Goal: Find specific page/section: Find specific page/section

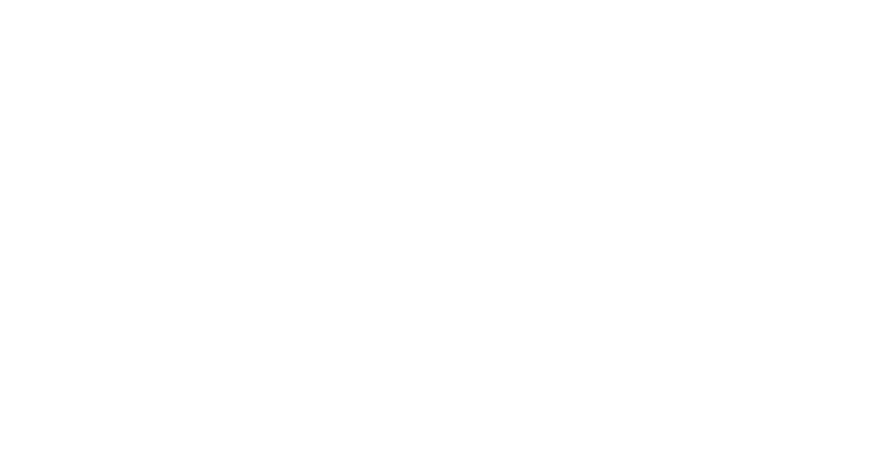
select select "Song"
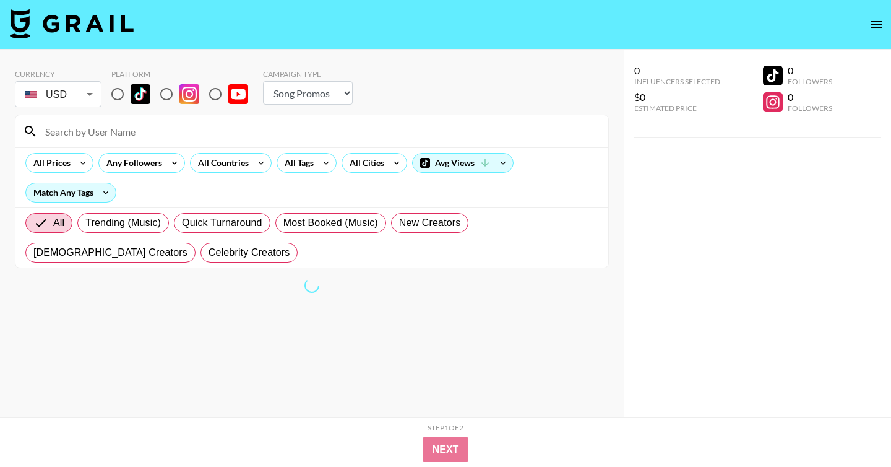
click at [158, 127] on input at bounding box center [319, 131] width 563 height 20
paste input "maduckss"
type input "maduckss"
click at [118, 89] on input "radio" at bounding box center [118, 94] width 26 height 26
radio input "true"
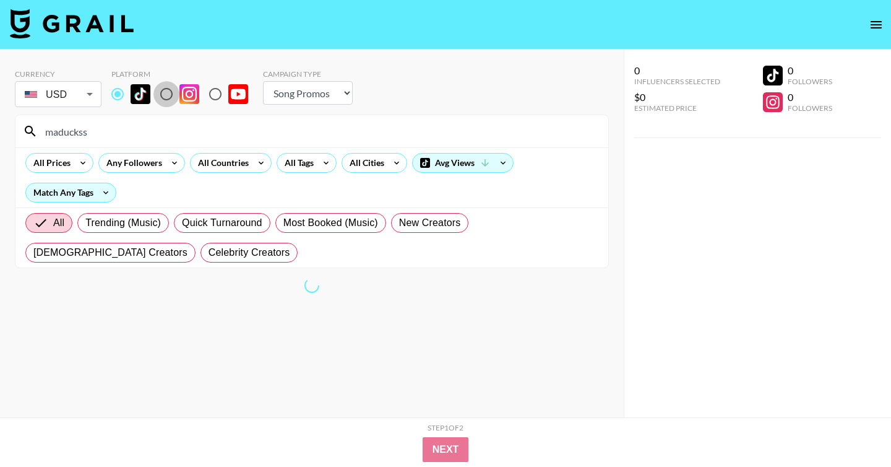
click at [163, 96] on input "radio" at bounding box center [166, 94] width 26 height 26
radio input "true"
click at [118, 94] on input "radio" at bounding box center [118, 94] width 26 height 26
radio input "true"
click at [119, 124] on input "maduckss" at bounding box center [319, 131] width 563 height 20
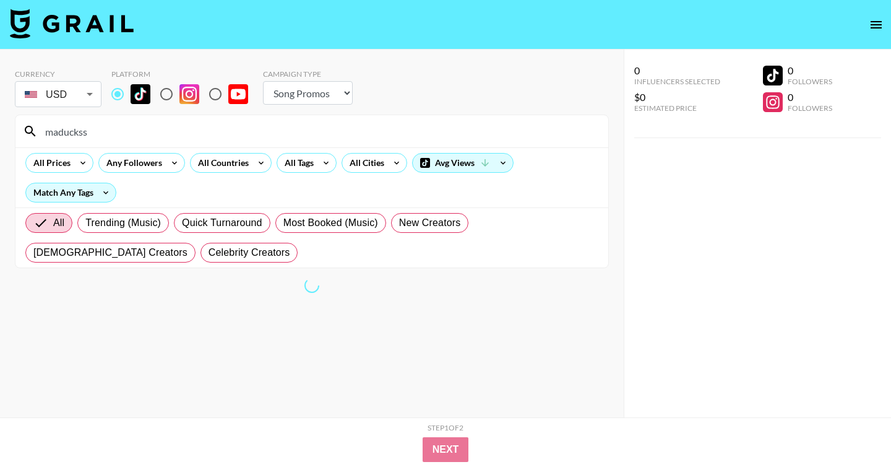
click at [119, 124] on input "maduckss" at bounding box center [319, 131] width 563 height 20
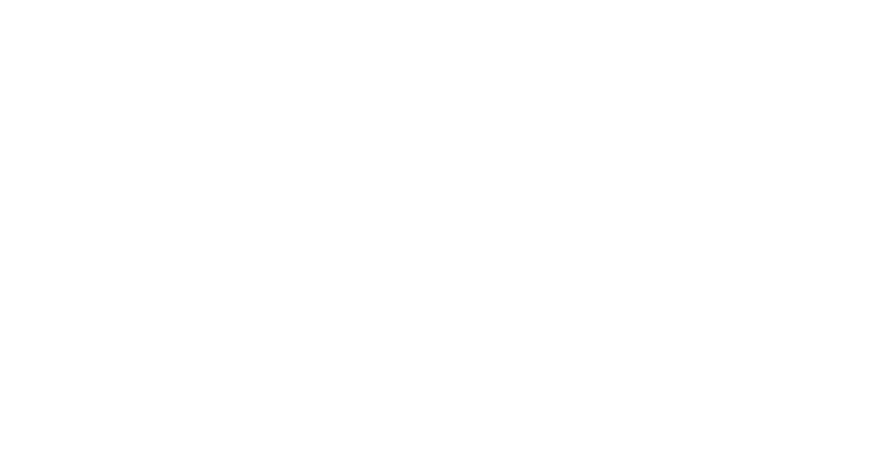
select select "Song"
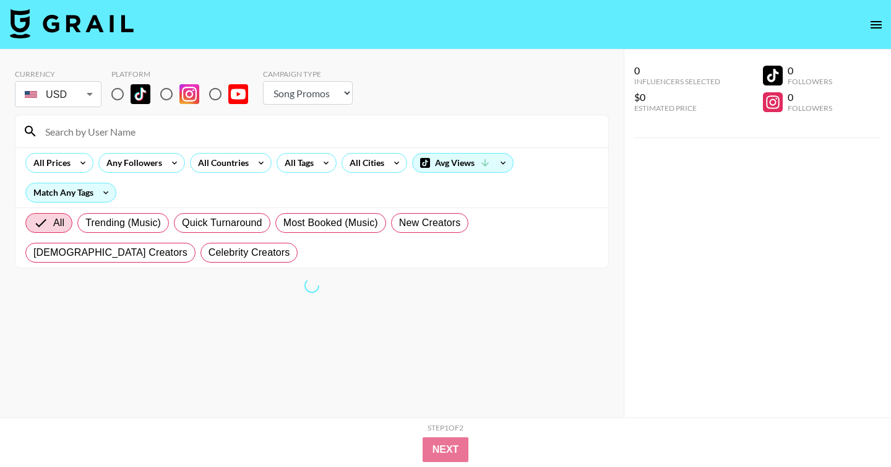
scroll to position [50, 0]
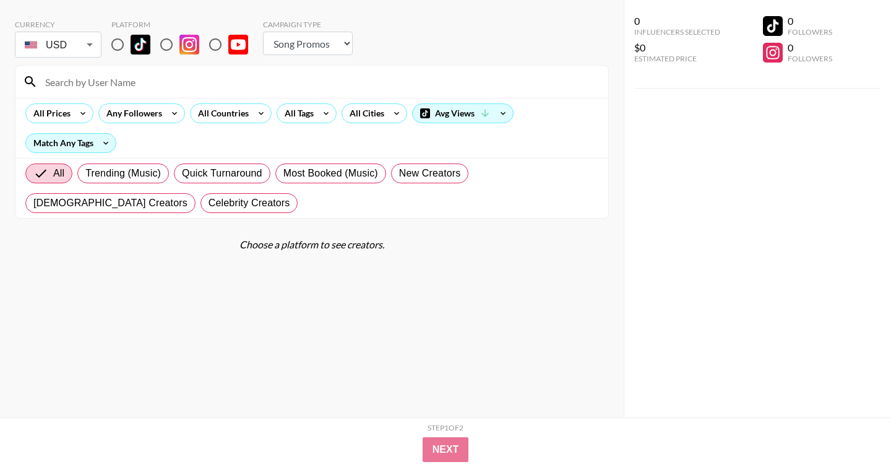
click at [131, 79] on input at bounding box center [319, 82] width 563 height 20
paste input "maduckss"
type input "maduckss"
click at [120, 48] on input "radio" at bounding box center [118, 45] width 26 height 26
radio input "true"
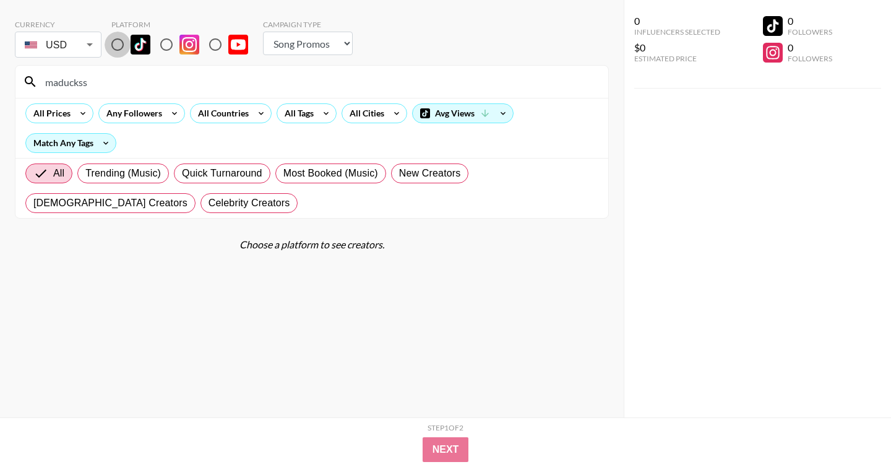
scroll to position [0, 0]
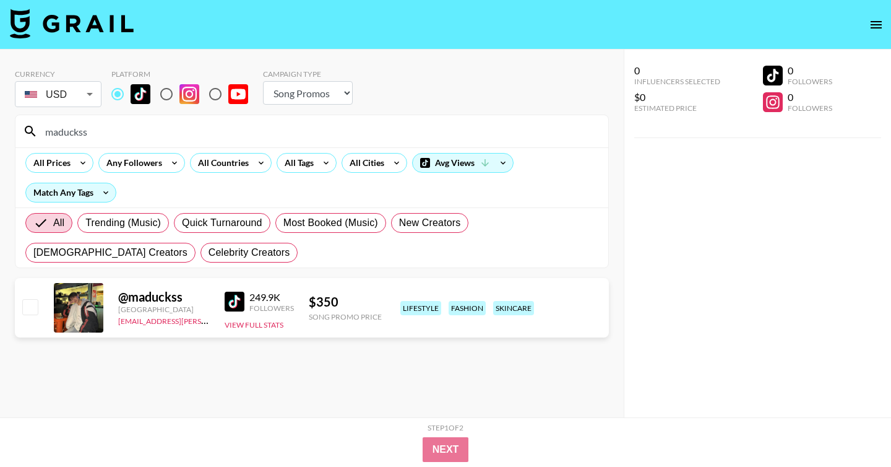
click at [170, 97] on input "radio" at bounding box center [166, 94] width 26 height 26
radio input "true"
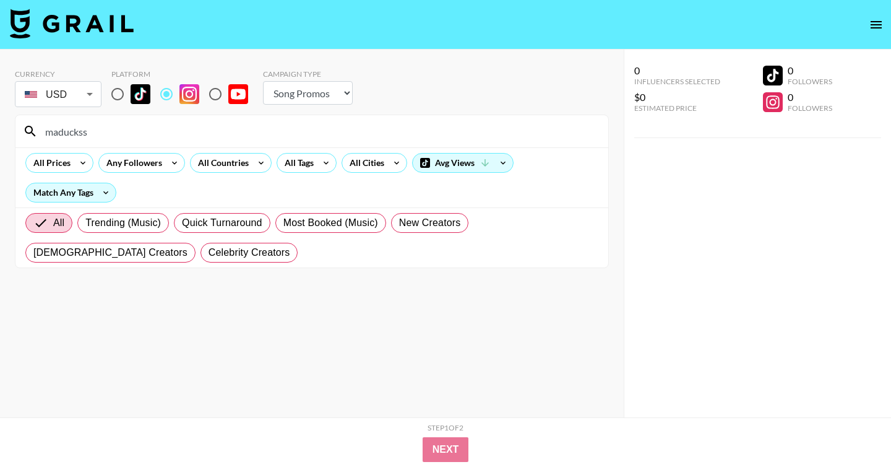
click at [117, 94] on input "radio" at bounding box center [118, 94] width 26 height 26
radio input "true"
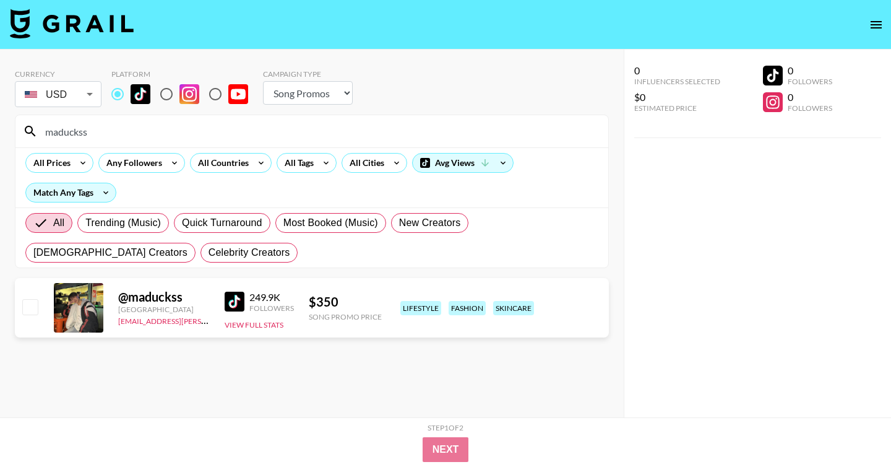
click at [436, 97] on div "Currency USD USD ​ Platform Campaign Type Choose Type... Song Promos Brand Prom…" at bounding box center [312, 89] width 594 height 40
click at [304, 188] on div "All Prices Any Followers All Countries All Tags All Cities Avg Views Match Any …" at bounding box center [311, 177] width 593 height 60
click at [525, 61] on section "Currency USD USD ​ Platform Campaign Type Choose Type... Song Promos Brand Prom…" at bounding box center [312, 163] width 594 height 209
